Goal: Task Accomplishment & Management: Manage account settings

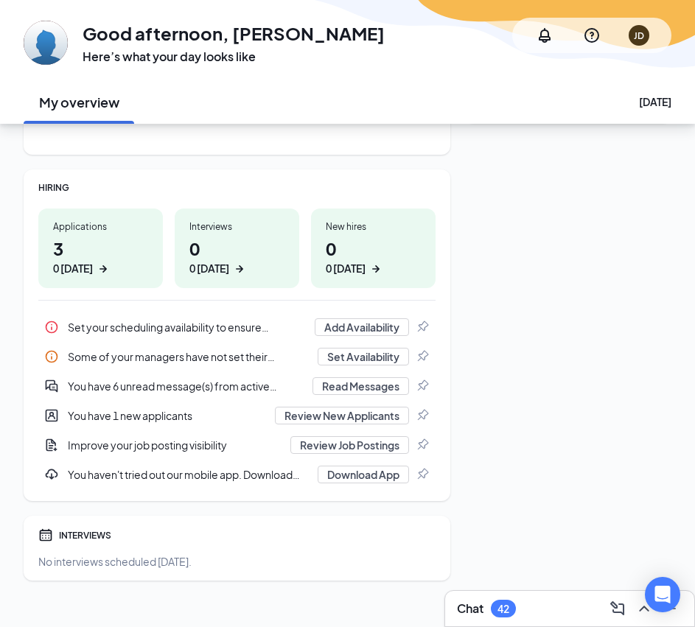
scroll to position [167, 0]
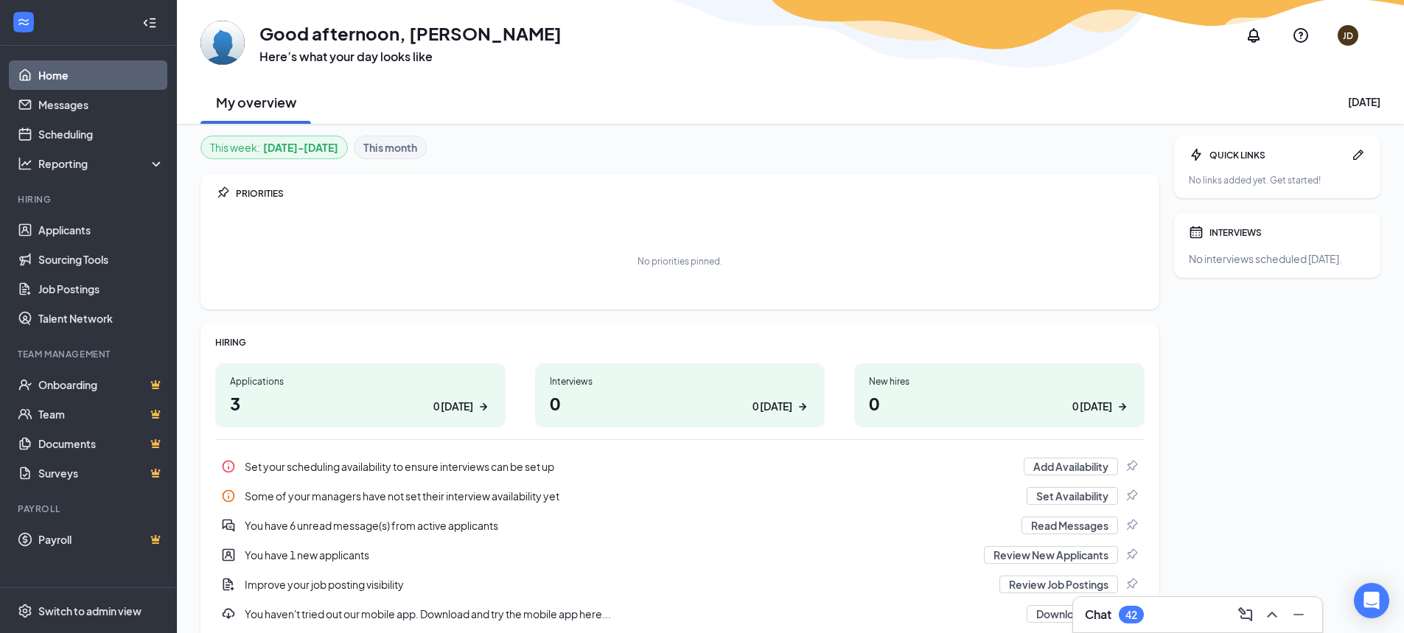
click at [334, 396] on h1 "3 0 today" at bounding box center [360, 402] width 261 height 25
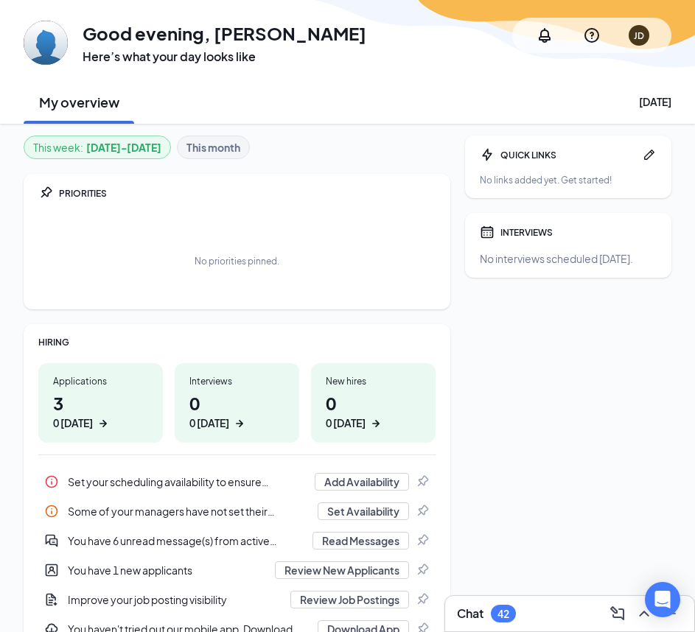
click at [85, 418] on div "0 today" at bounding box center [73, 423] width 40 height 15
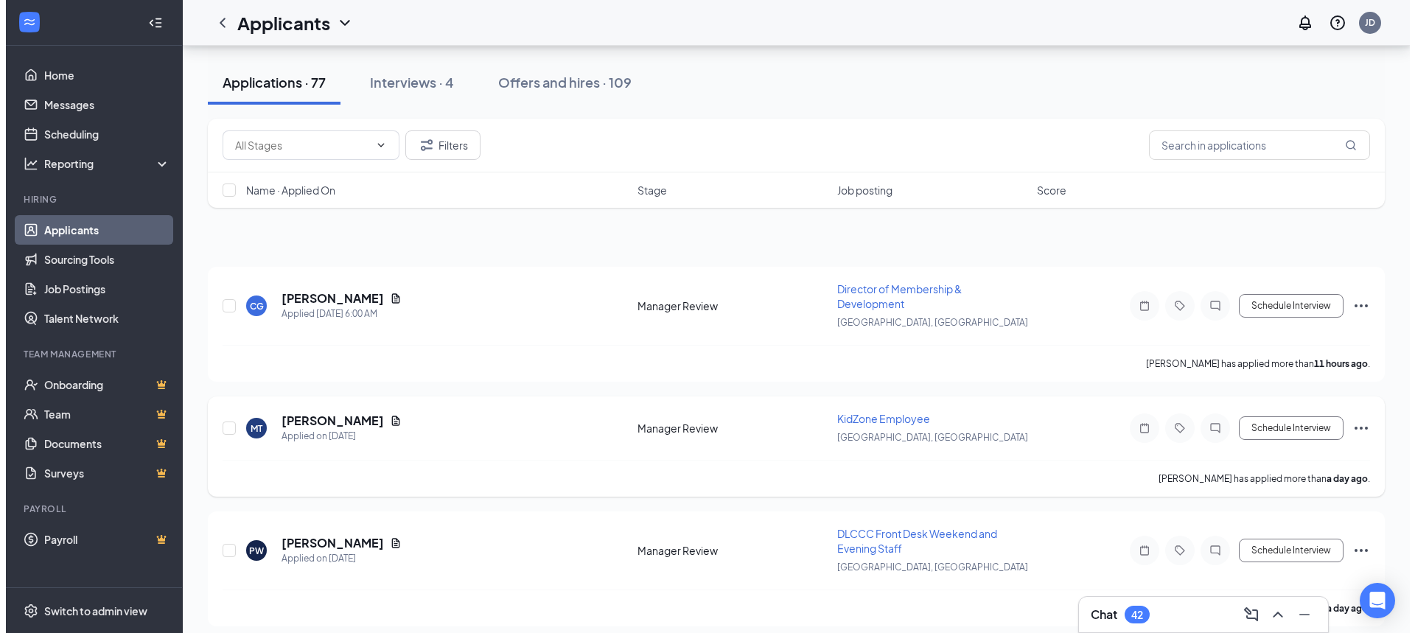
scroll to position [74, 0]
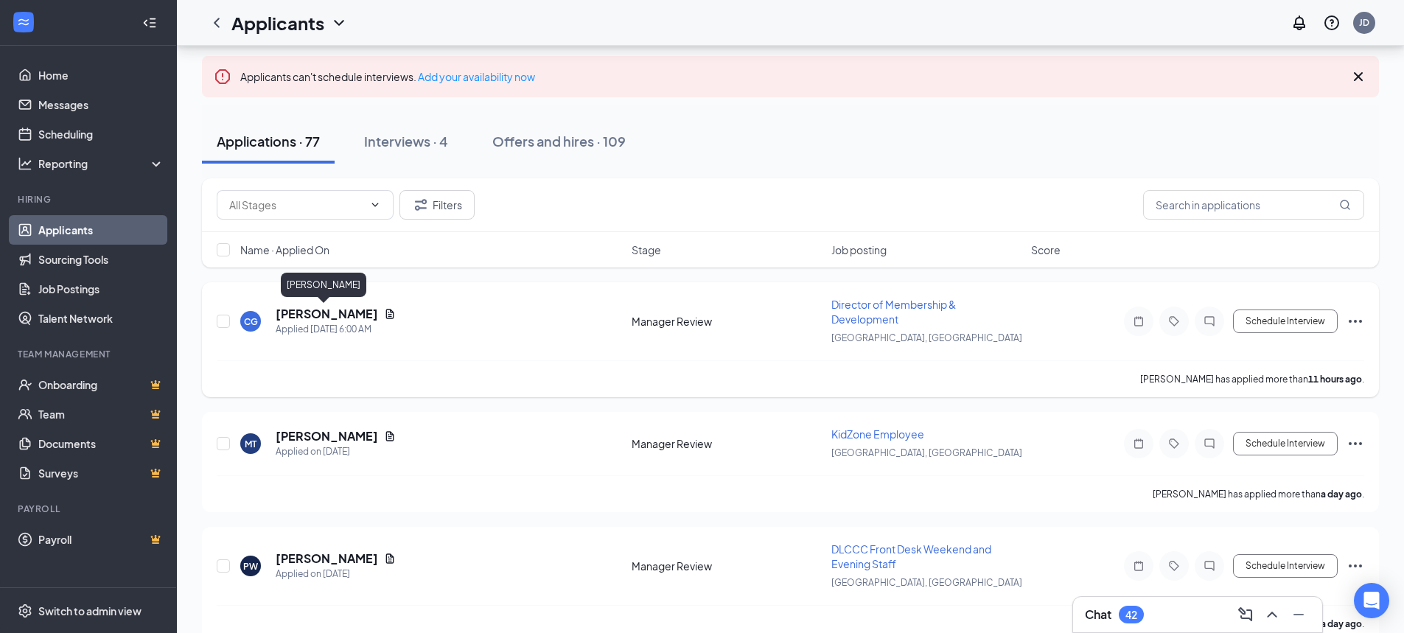
click at [342, 315] on h5 "[PERSON_NAME]" at bounding box center [327, 314] width 102 height 16
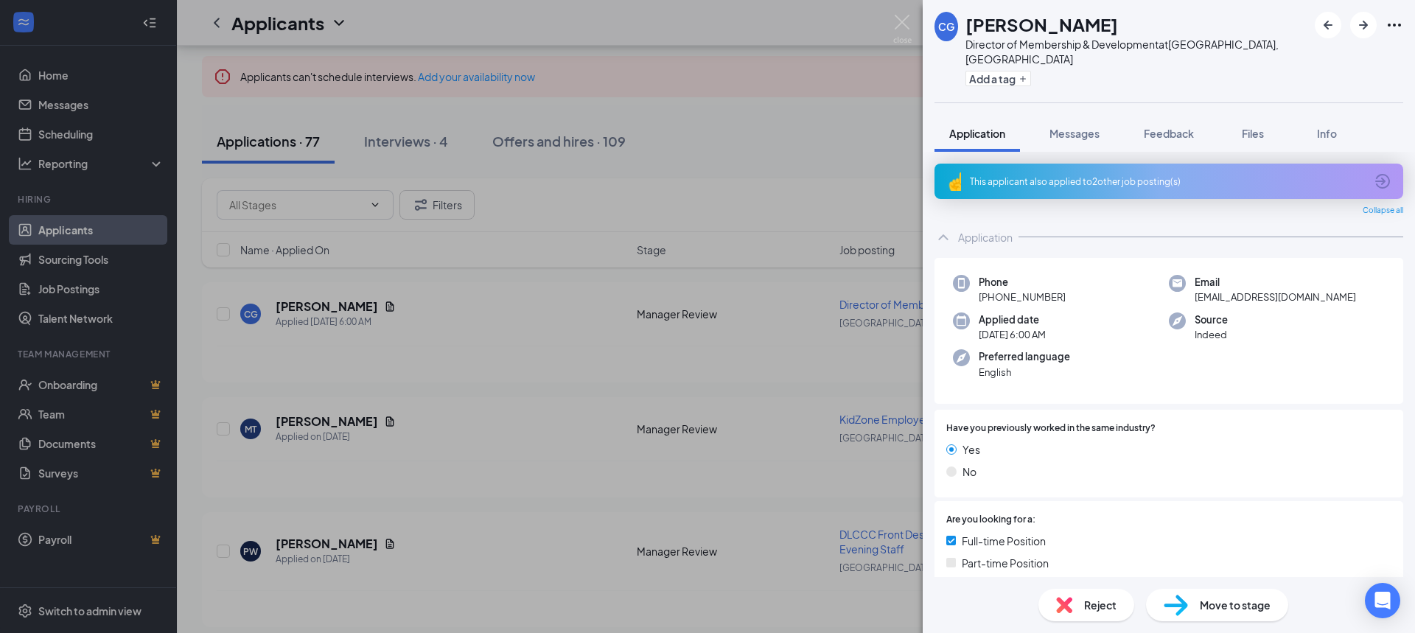
click at [1039, 175] on div "This applicant also applied to 2 other job posting(s)" at bounding box center [1167, 181] width 395 height 13
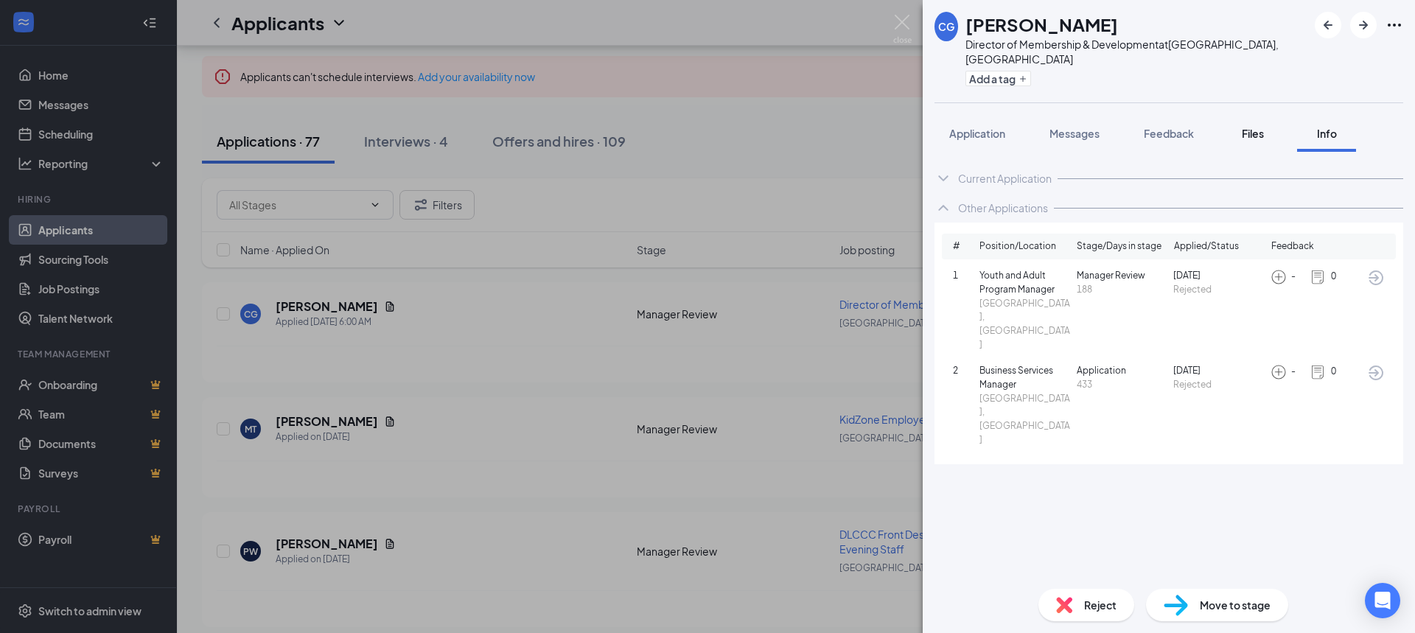
click at [1264, 127] on span "Files" at bounding box center [1252, 133] width 22 height 13
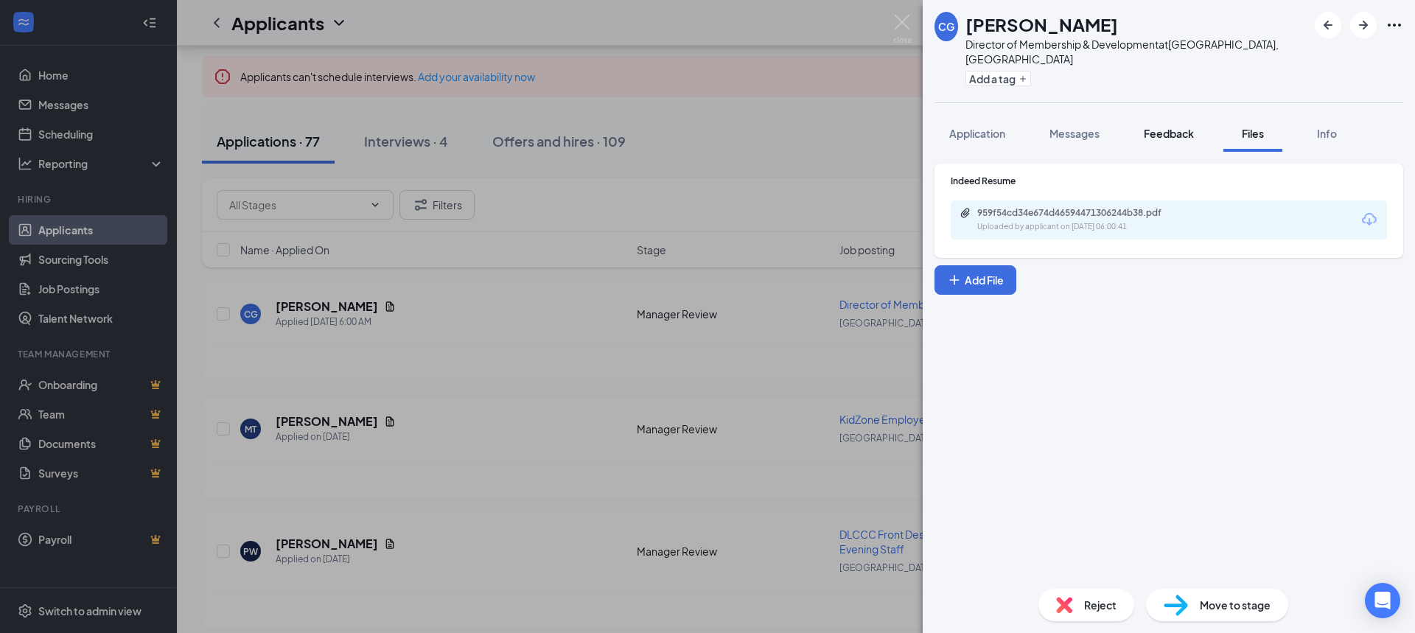
click at [1159, 127] on span "Feedback" at bounding box center [1168, 133] width 50 height 13
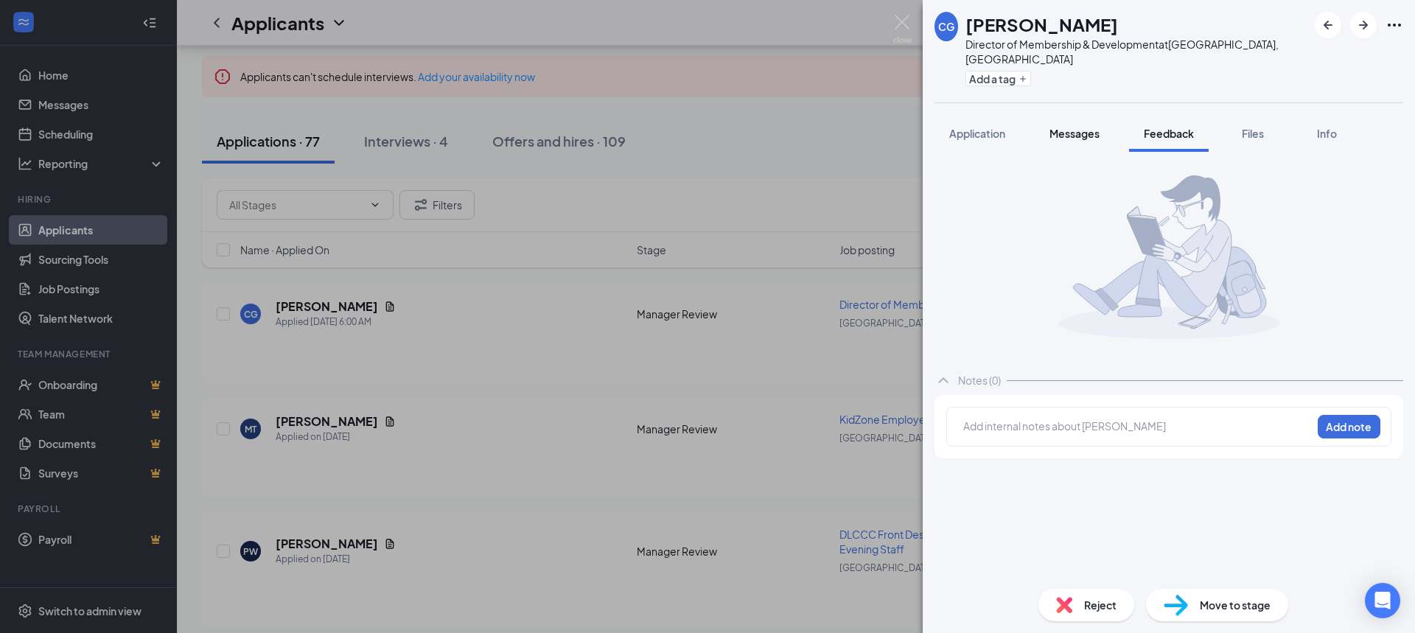
click at [1076, 127] on span "Messages" at bounding box center [1074, 133] width 50 height 13
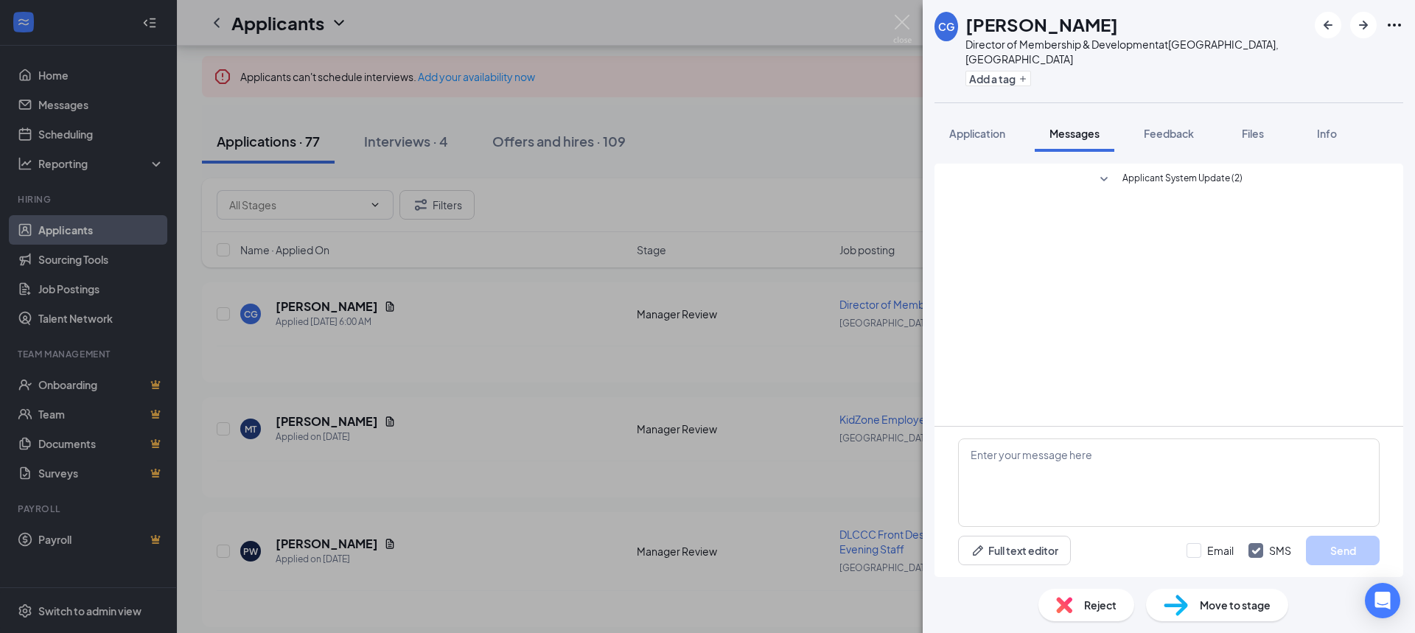
click at [1107, 171] on icon "SmallChevronDown" at bounding box center [1104, 180] width 18 height 18
click at [987, 128] on button "Application" at bounding box center [976, 133] width 85 height 37
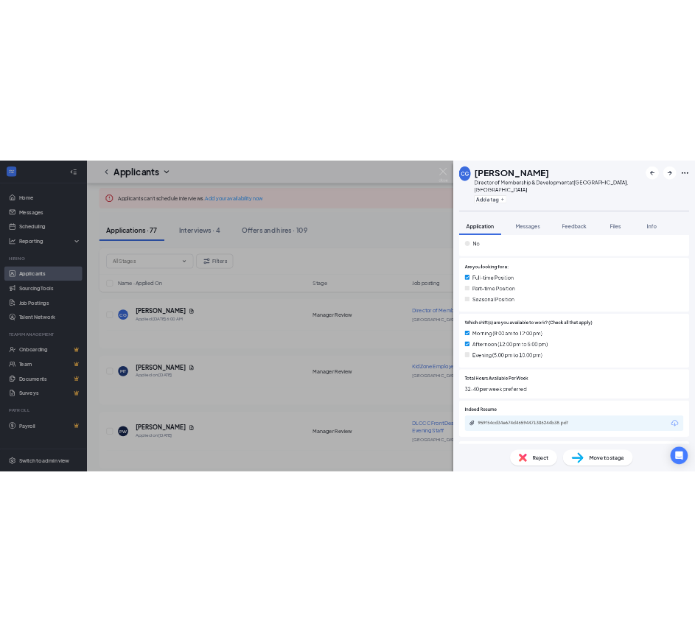
scroll to position [376, 0]
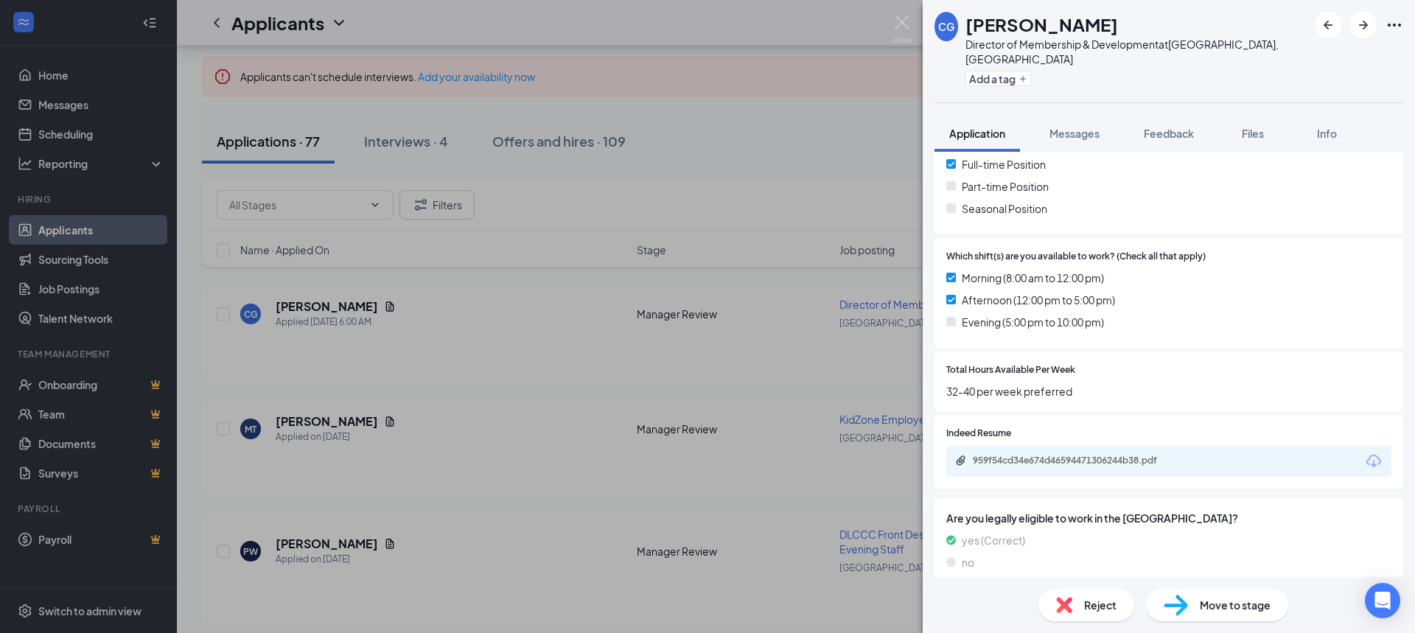
click at [804, 160] on div "CG [PERSON_NAME] Director of Membership & Development at [GEOGRAPHIC_DATA], [GE…" at bounding box center [707, 316] width 1415 height 633
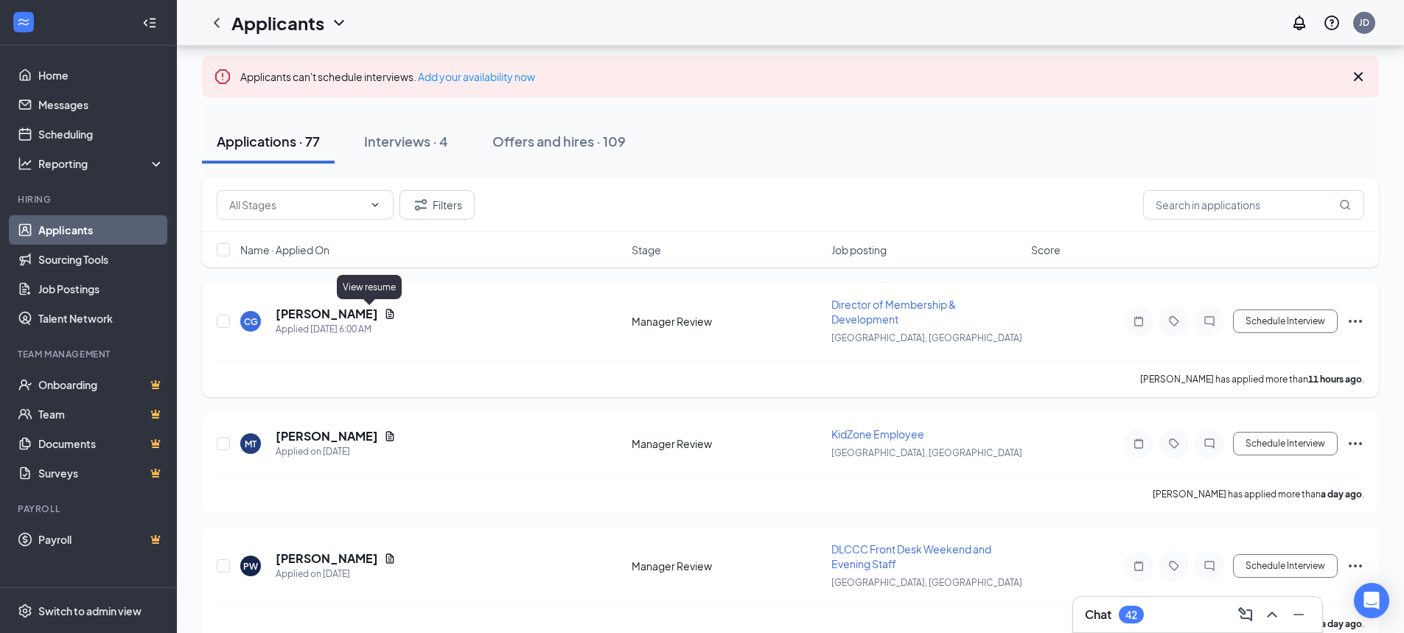
click at [384, 317] on icon "Document" at bounding box center [390, 314] width 12 height 12
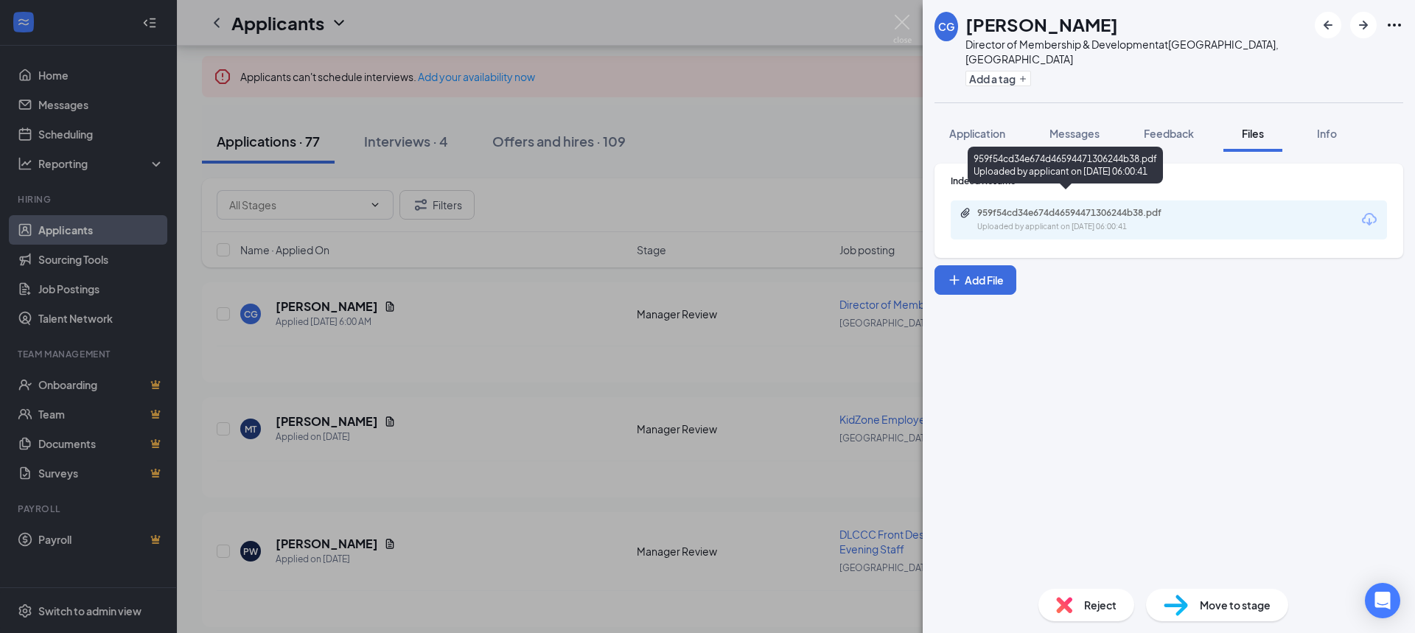
click at [1047, 207] on div "959f54cd34e674d46594471306244b38.pdf" at bounding box center [1080, 213] width 206 height 12
click at [812, 158] on div "CG [PERSON_NAME] Director of Membership & Development at [GEOGRAPHIC_DATA], [GE…" at bounding box center [707, 316] width 1415 height 633
